Goal: Task Accomplishment & Management: Use online tool/utility

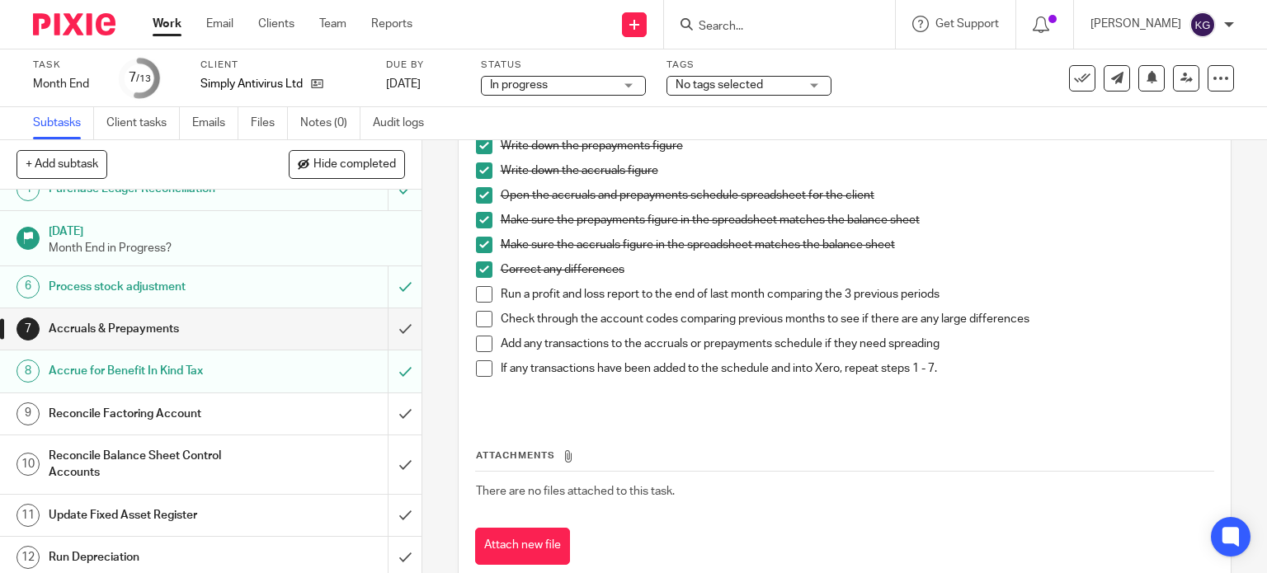
scroll to position [165, 0]
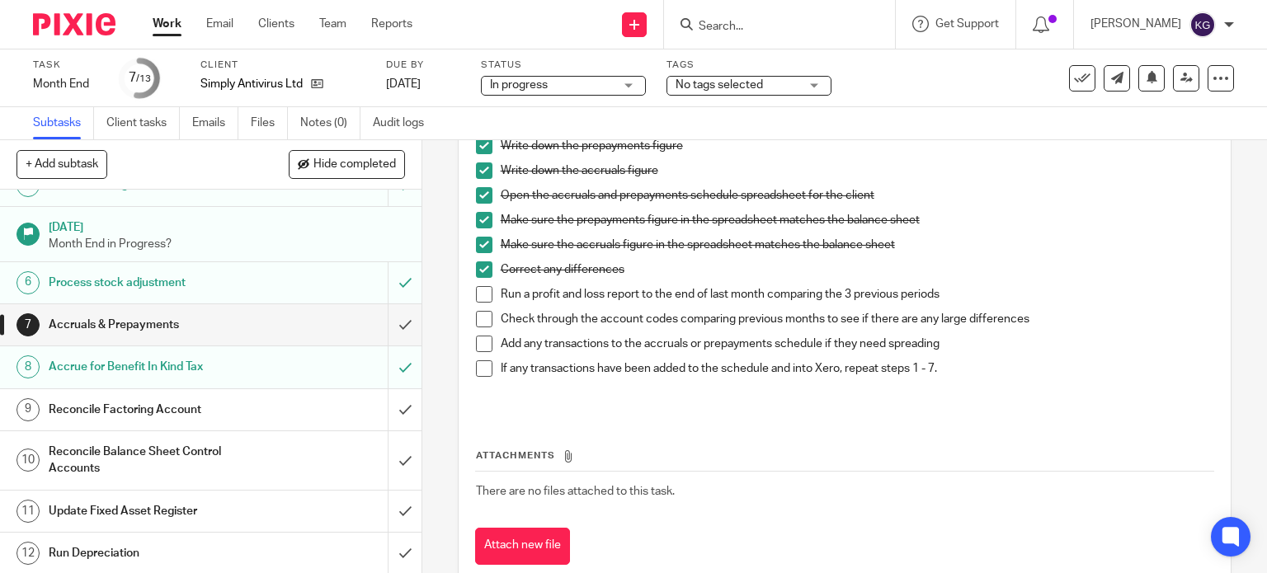
click at [476, 297] on span at bounding box center [484, 294] width 17 height 17
click at [476, 316] on span at bounding box center [484, 319] width 17 height 17
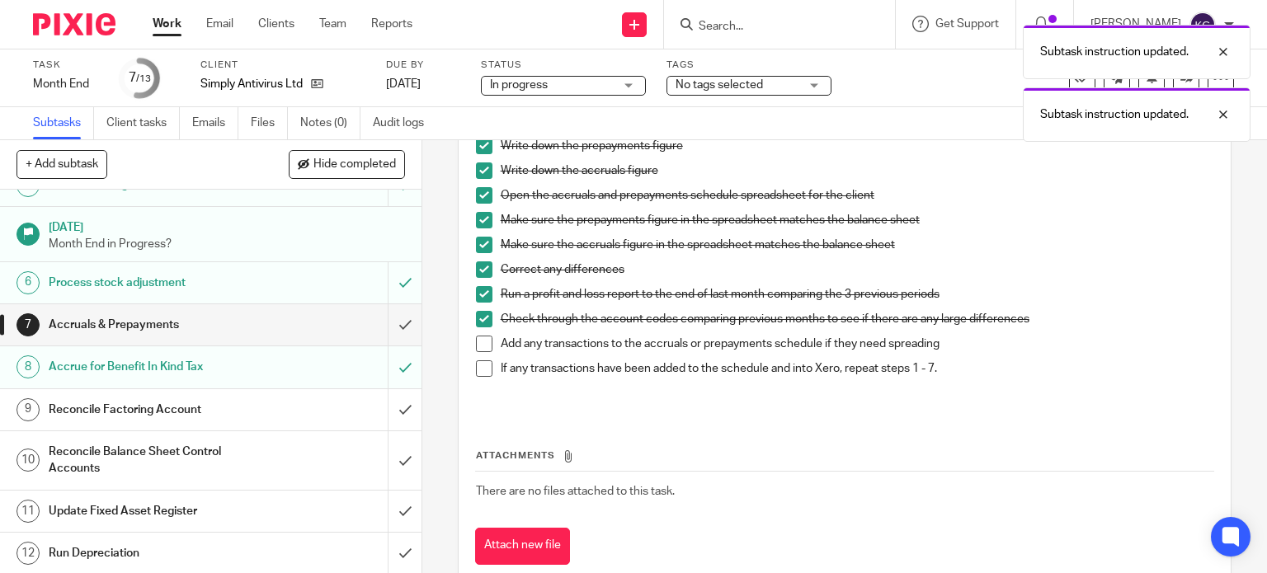
click at [480, 345] on span at bounding box center [484, 344] width 17 height 17
click at [480, 371] on span at bounding box center [484, 369] width 17 height 17
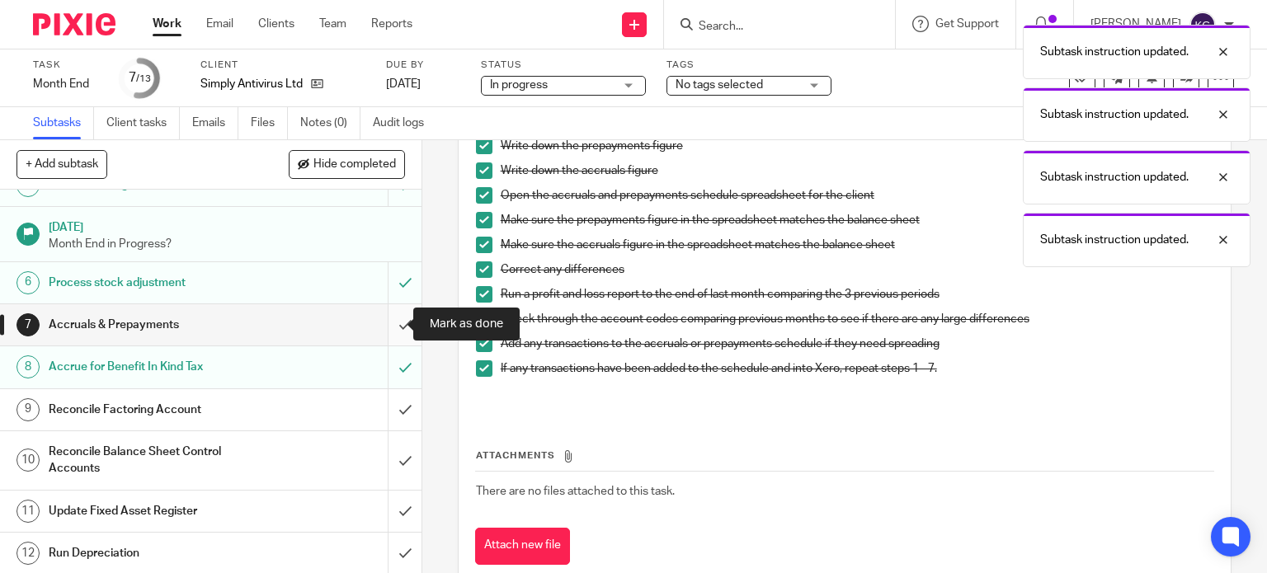
click at [389, 333] on input "submit" at bounding box center [211, 324] width 422 height 41
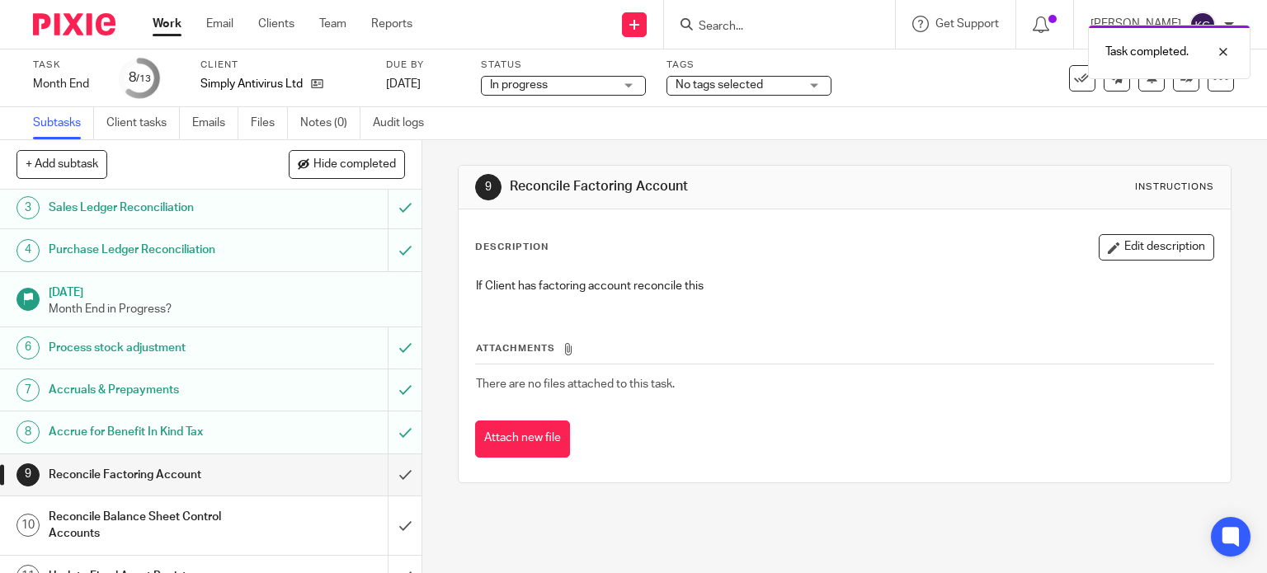
scroll to position [207, 0]
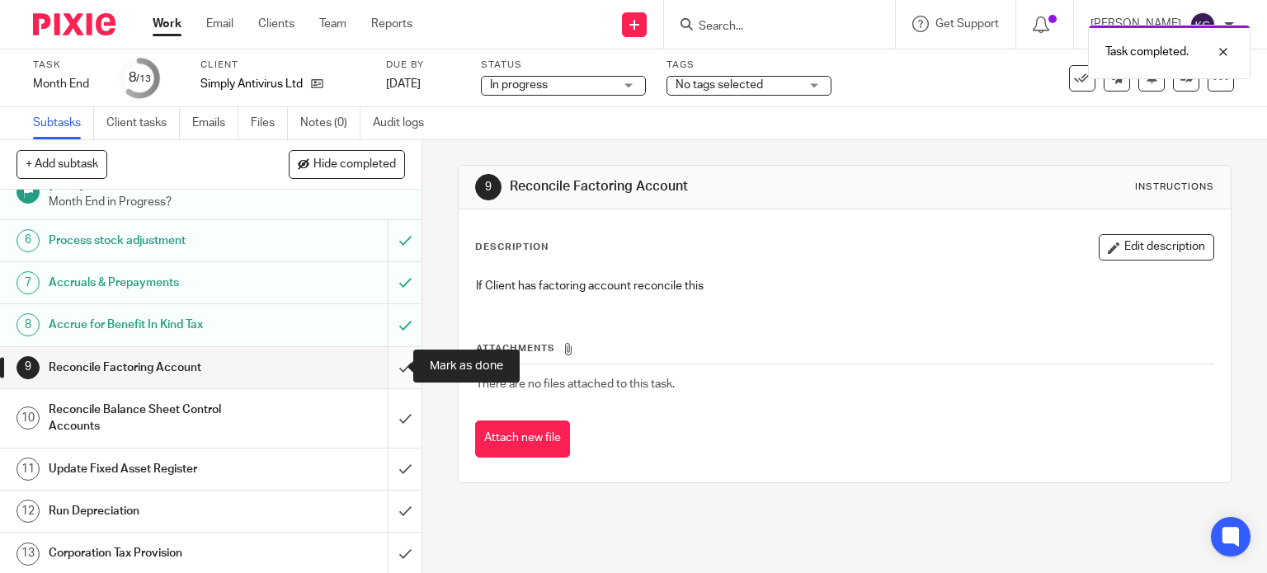
click at [380, 369] on input "submit" at bounding box center [211, 367] width 422 height 41
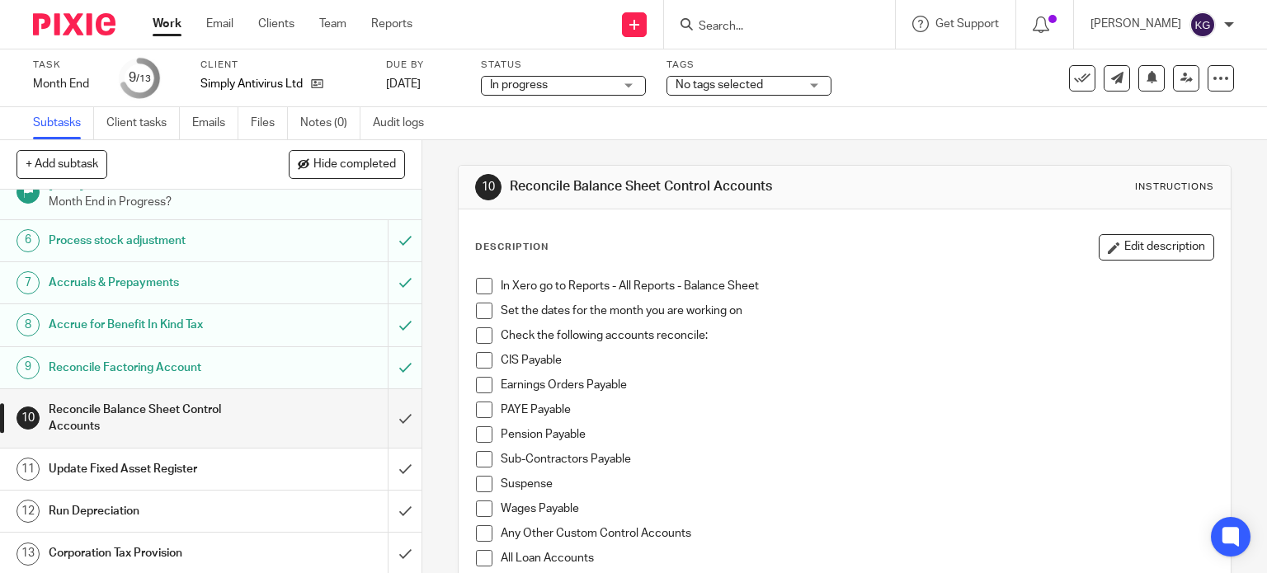
scroll to position [83, 0]
